Goal: Information Seeking & Learning: Learn about a topic

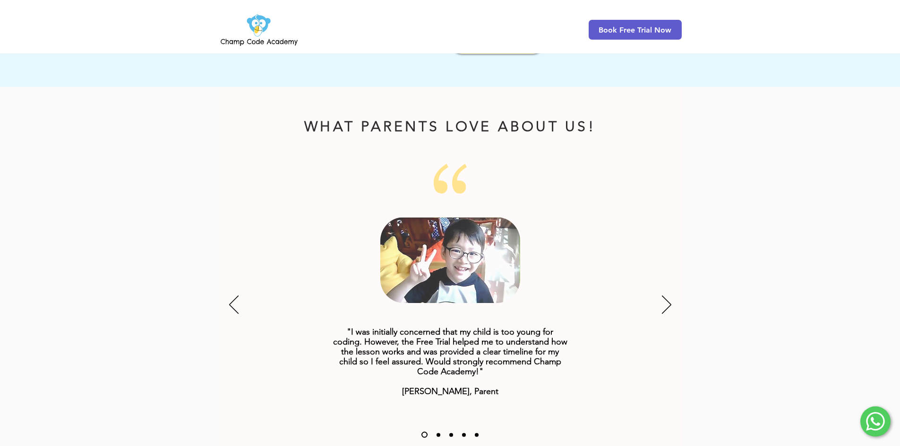
scroll to position [1133, 0]
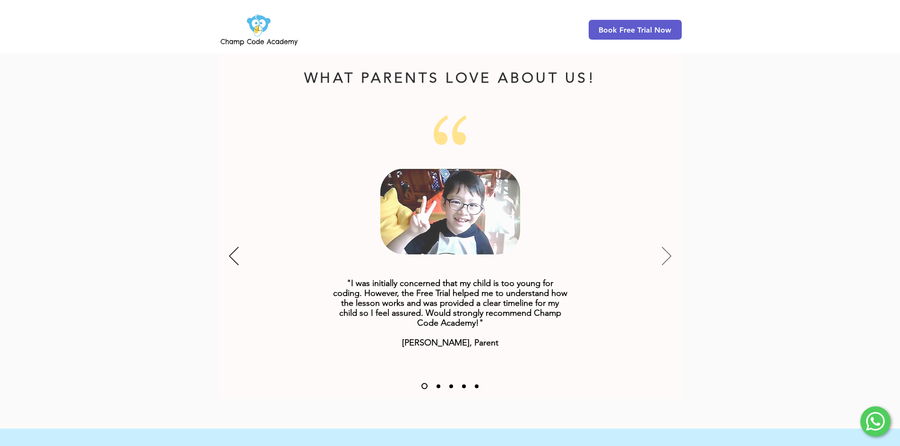
click at [667, 247] on icon "Next" at bounding box center [666, 256] width 9 height 18
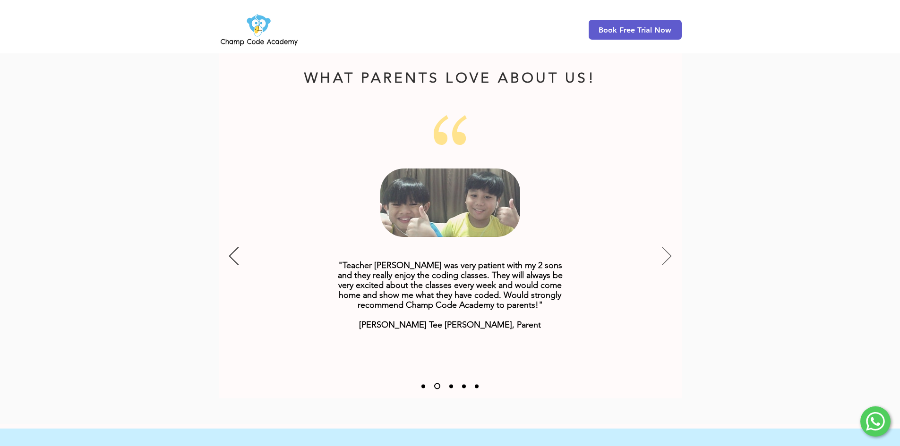
click at [667, 247] on icon "Next" at bounding box center [666, 256] width 9 height 18
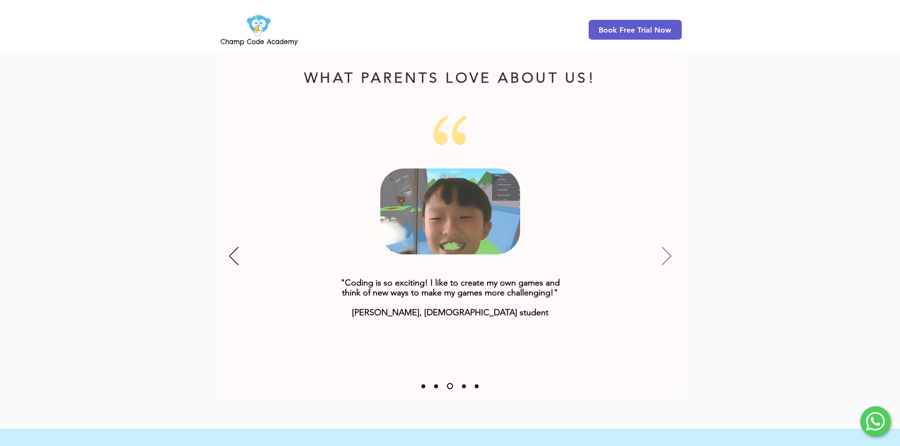
click at [667, 247] on icon "Next" at bounding box center [666, 256] width 9 height 18
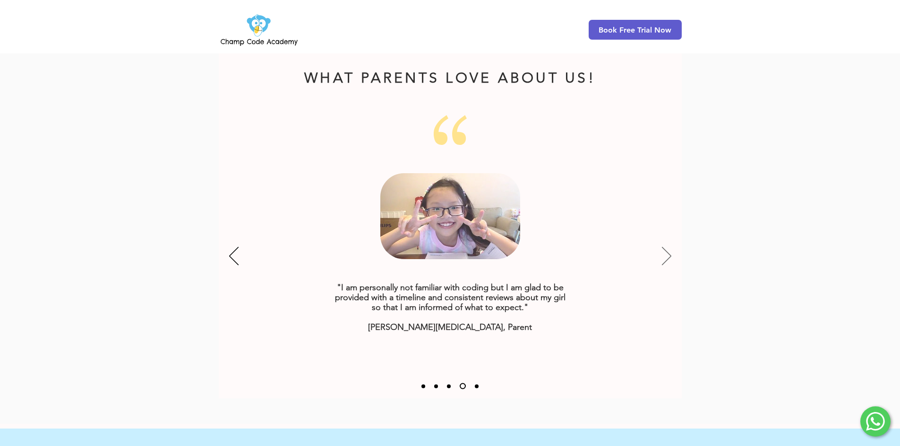
click at [667, 247] on icon "Next" at bounding box center [666, 256] width 9 height 18
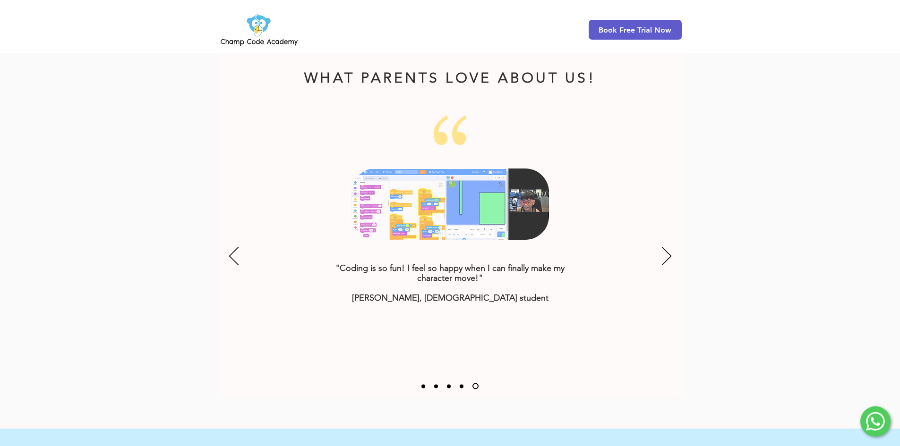
click at [671, 246] on div "Slideshow" at bounding box center [450, 256] width 463 height 283
click at [667, 247] on icon "Next" at bounding box center [666, 256] width 9 height 18
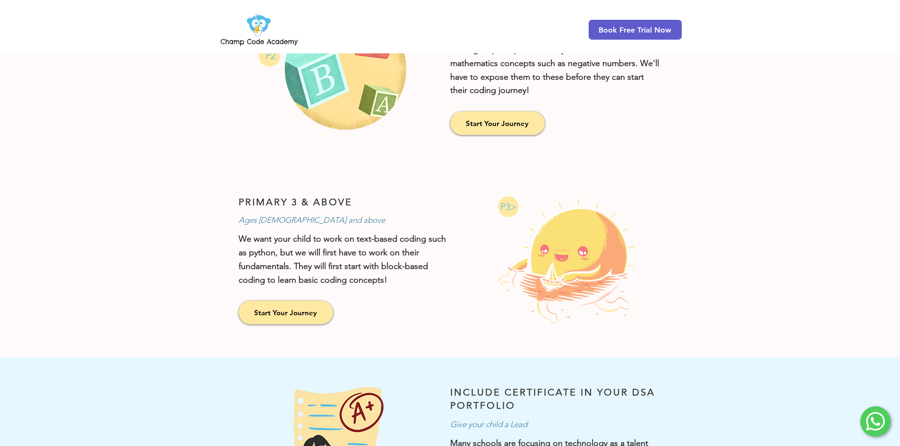
scroll to position [582, 0]
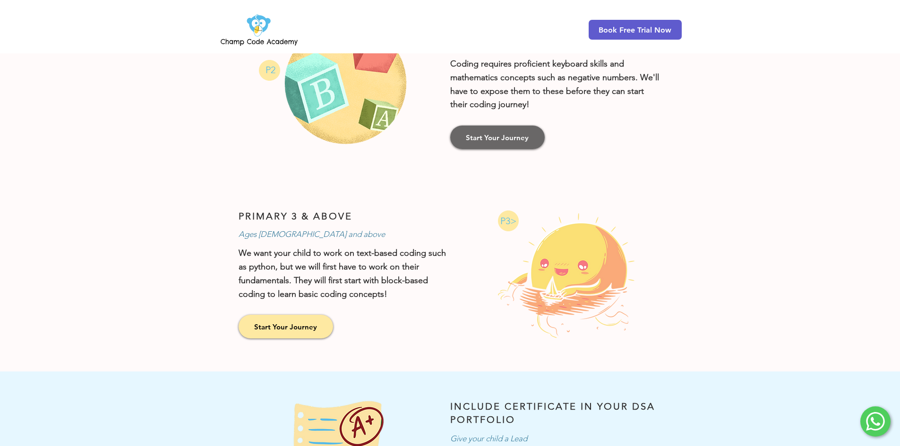
click at [513, 133] on span "Start Your Journey" at bounding box center [497, 138] width 63 height 10
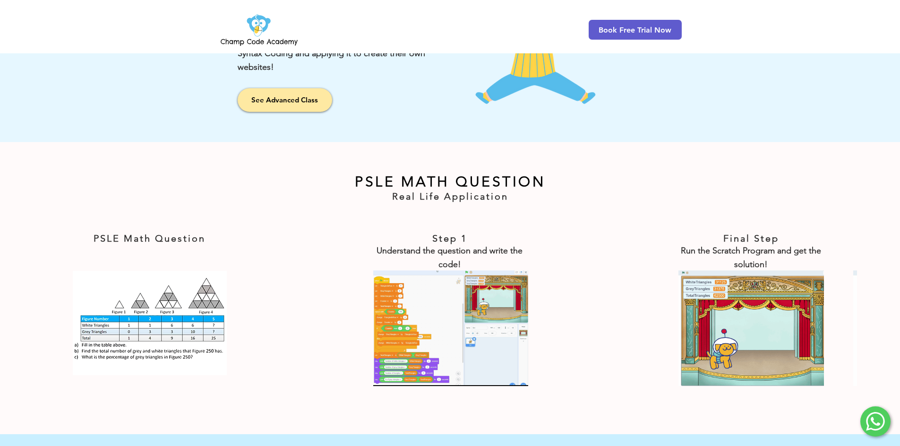
scroll to position [1417, 0]
